Goal: Go to known website: Go to known website

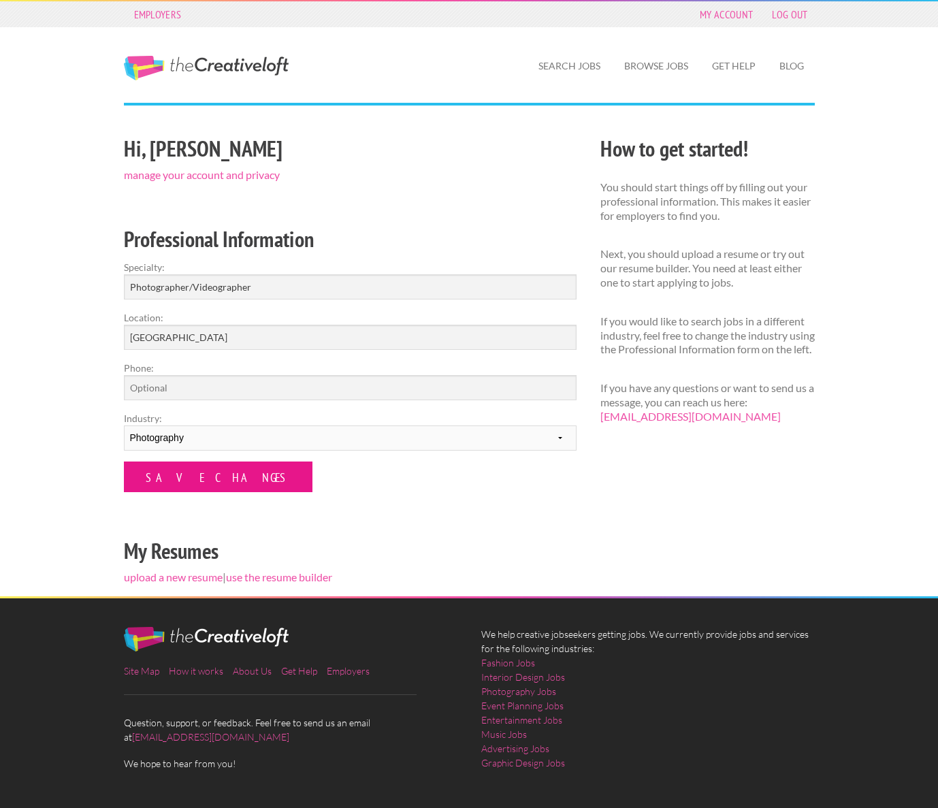
click at [171, 477] on input "Save Changes" at bounding box center [218, 477] width 189 height 31
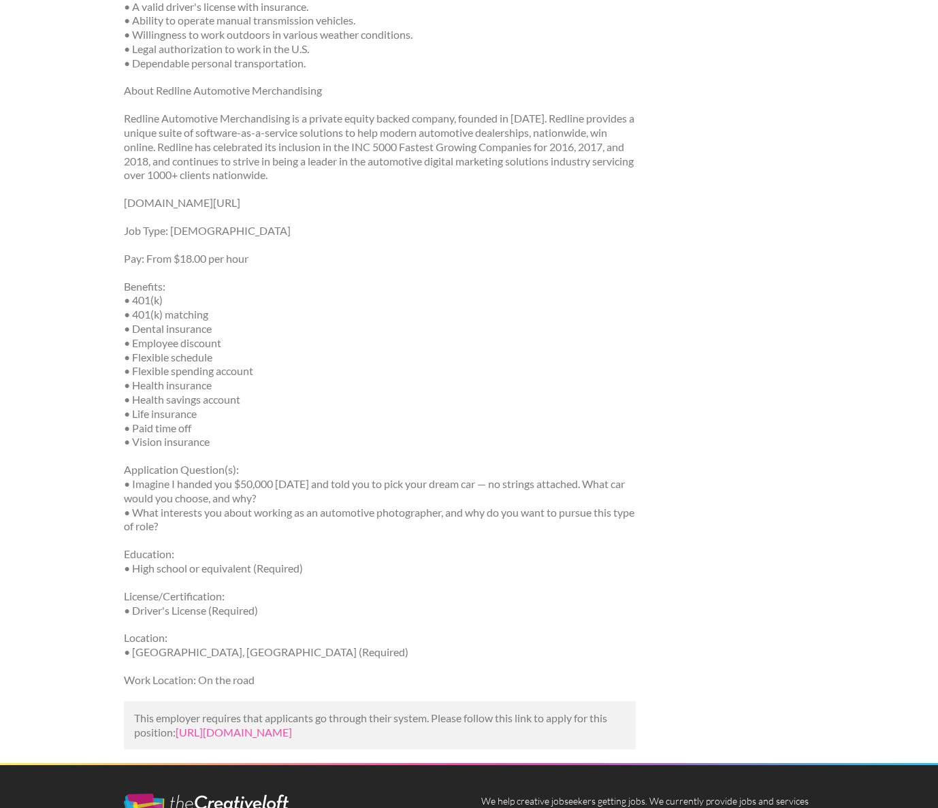
scroll to position [891, 0]
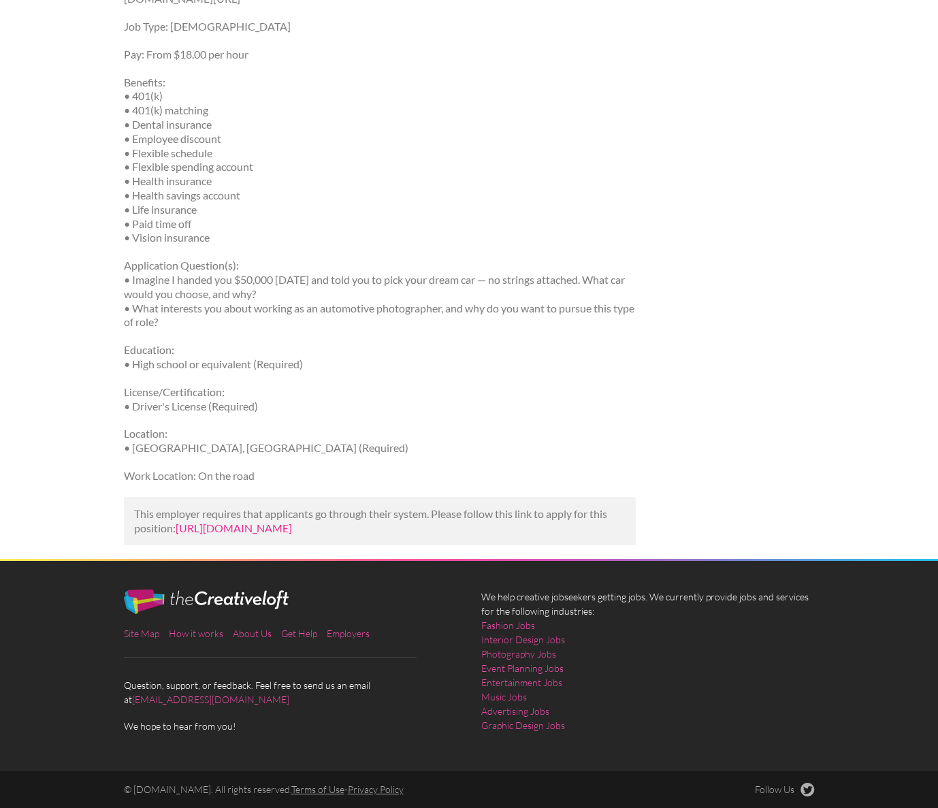
click at [280, 522] on link "[URL][DOMAIN_NAME]" at bounding box center [234, 528] width 116 height 13
